Goal: Task Accomplishment & Management: Manage account settings

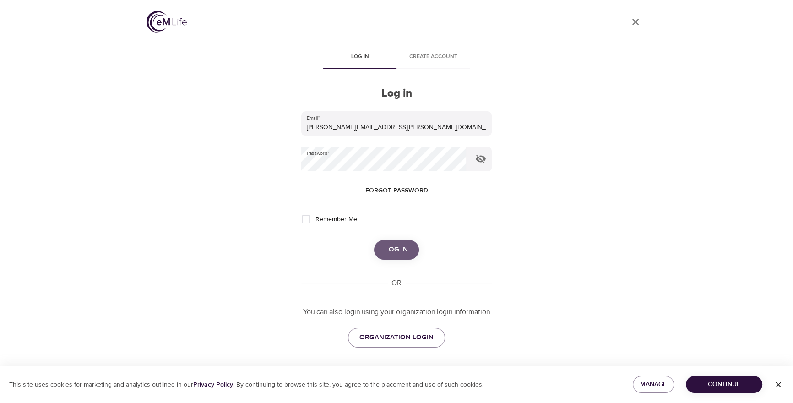
click at [403, 245] on span "Log in" at bounding box center [396, 249] width 23 height 12
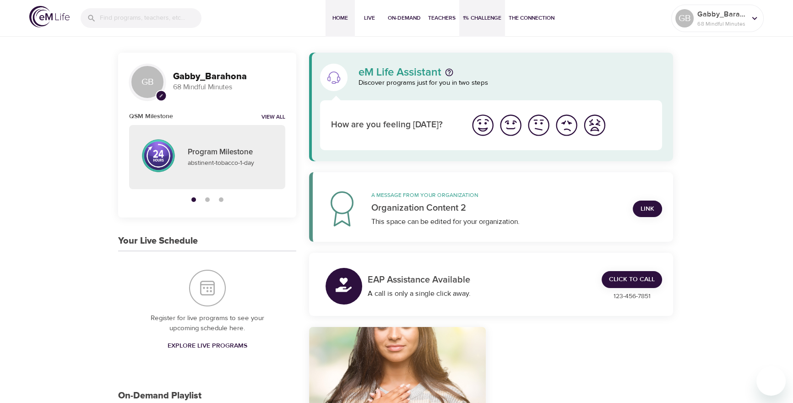
click at [484, 20] on span "1% Challenge" at bounding box center [482, 18] width 38 height 10
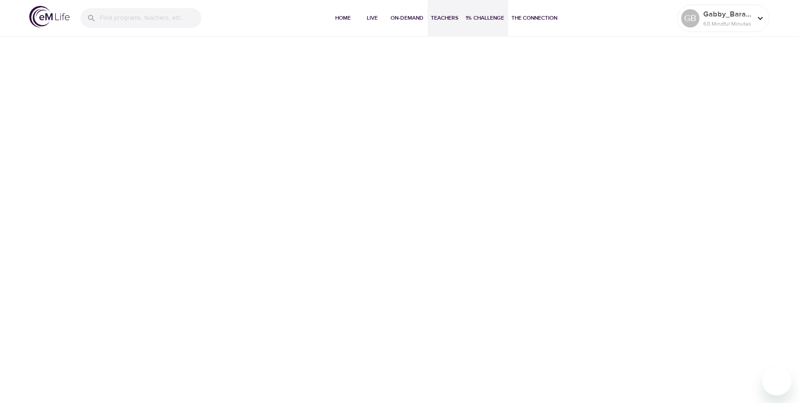
click at [429, 18] on button "Teachers" at bounding box center [444, 18] width 35 height 37
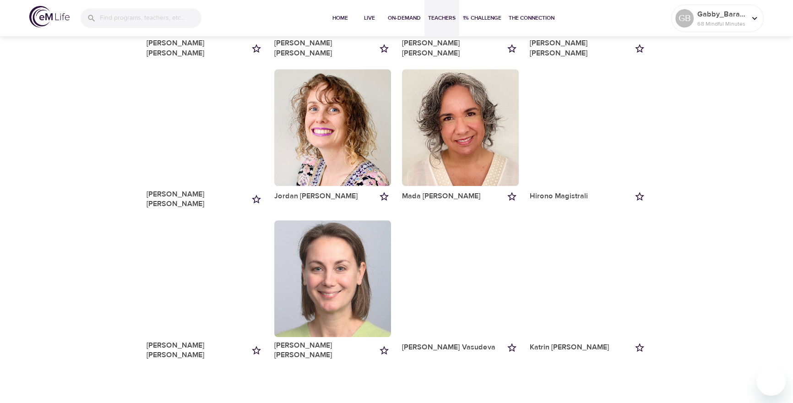
scroll to position [885, 0]
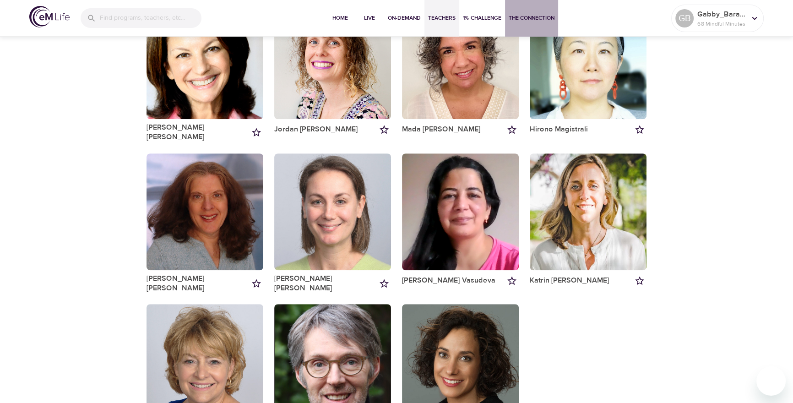
click at [530, 16] on span "The Connection" at bounding box center [531, 18] width 46 height 10
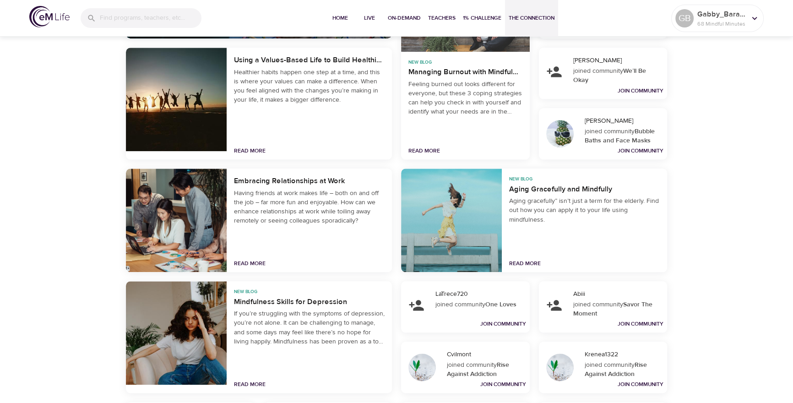
scroll to position [1803, 0]
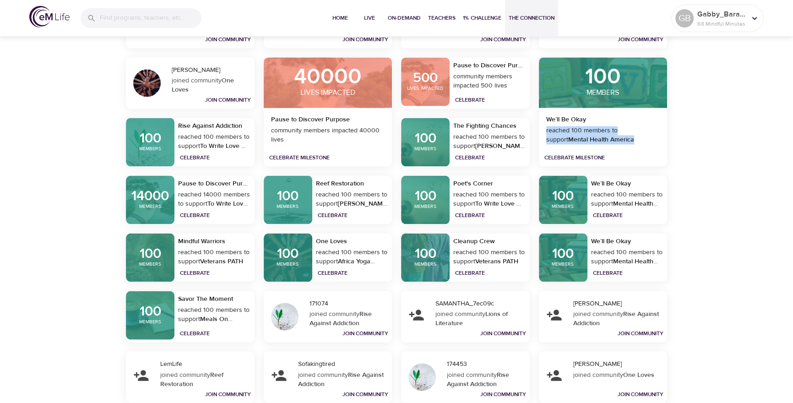
drag, startPoint x: 550, startPoint y: 130, endPoint x: 658, endPoint y: 151, distance: 109.6
click at [658, 151] on div "reached 100 members to support Mental Health America" at bounding box center [602, 139] width 121 height 26
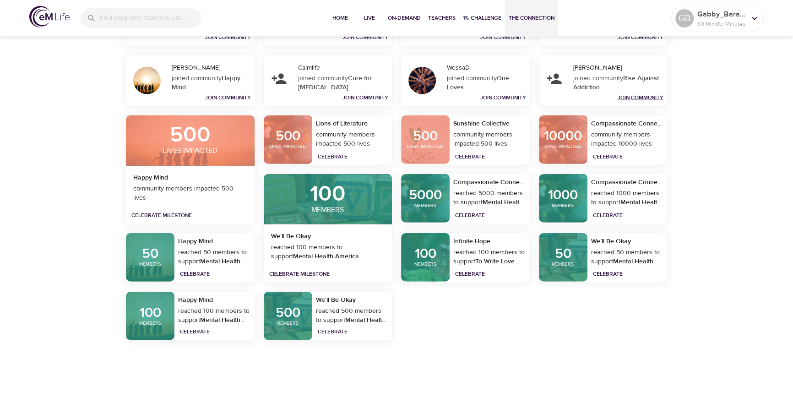
scroll to position [2759, 0]
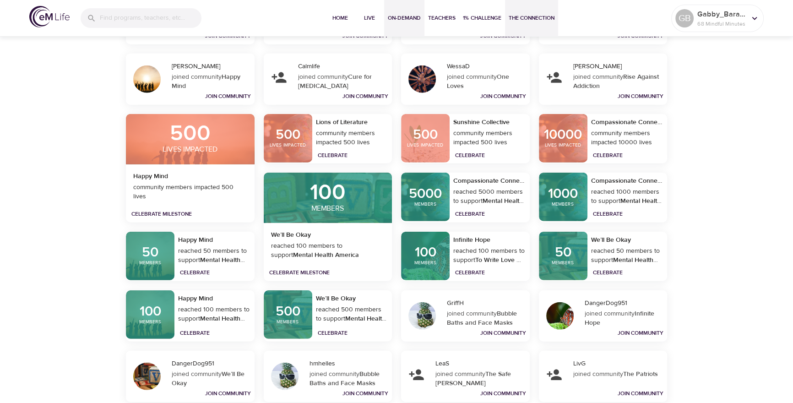
click at [394, 18] on span "On-Demand" at bounding box center [404, 18] width 33 height 10
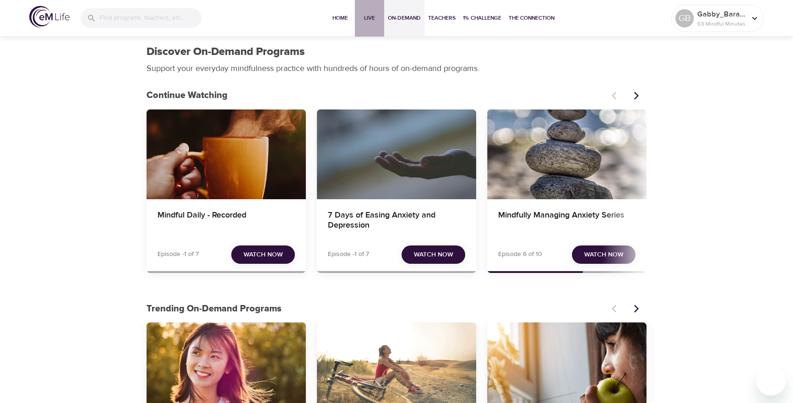
click at [368, 13] on span "Live" at bounding box center [369, 18] width 22 height 10
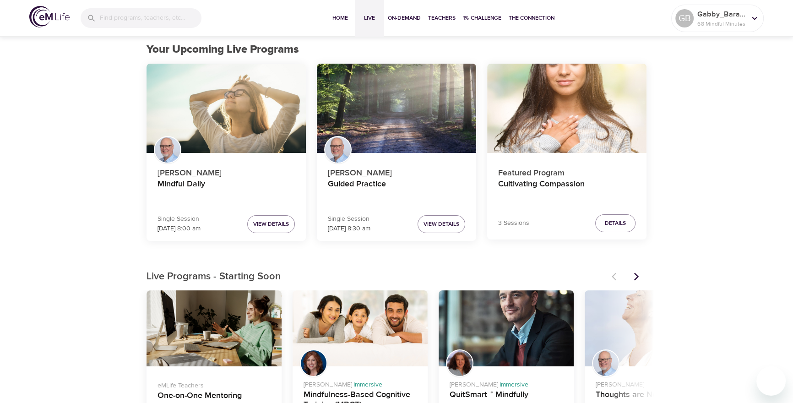
scroll to position [68, 0]
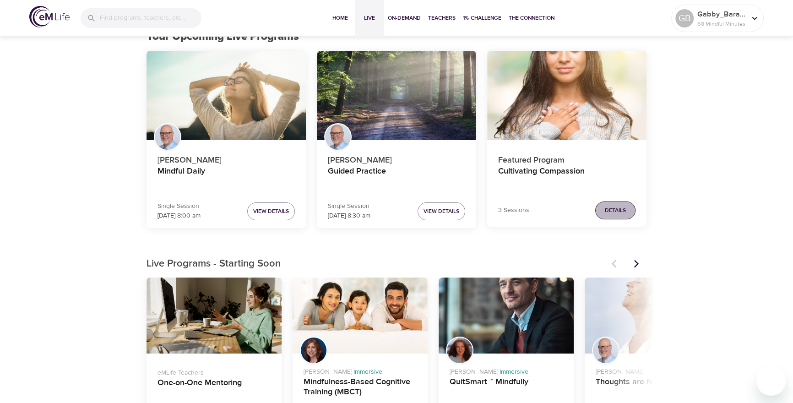
click at [608, 211] on span "Details" at bounding box center [615, 210] width 21 height 10
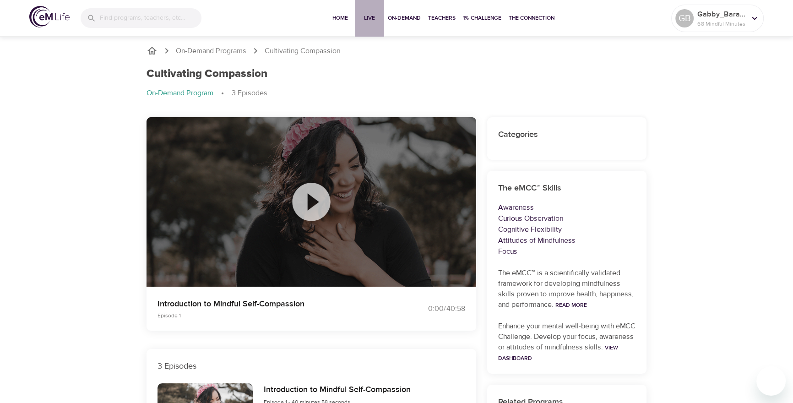
click at [370, 21] on span "Live" at bounding box center [369, 18] width 22 height 10
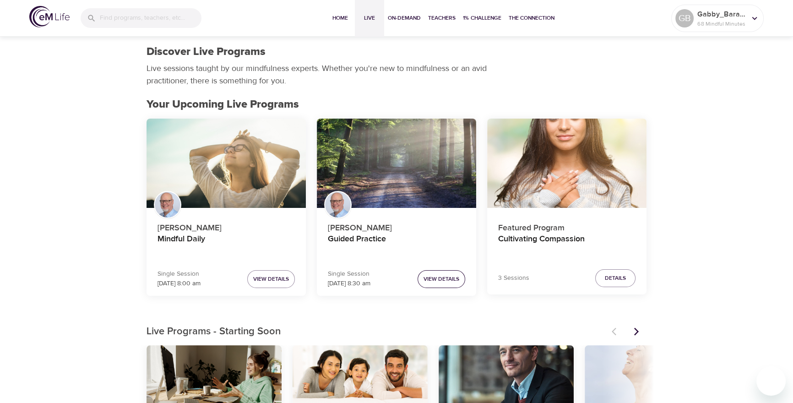
click at [435, 275] on span "View Details" at bounding box center [441, 279] width 36 height 10
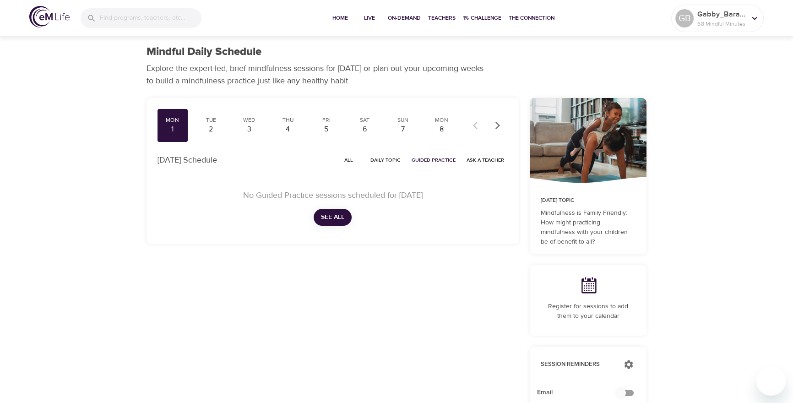
click at [332, 216] on span "See All" at bounding box center [332, 216] width 23 height 11
click at [210, 130] on div "2" at bounding box center [211, 129] width 23 height 11
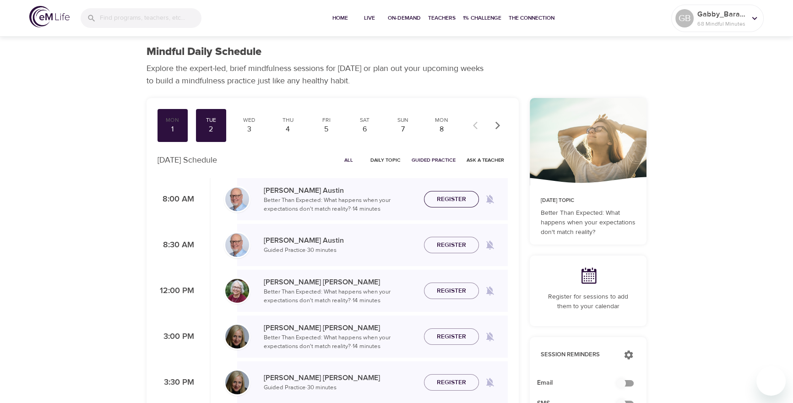
click at [438, 201] on span "Register" at bounding box center [451, 199] width 29 height 11
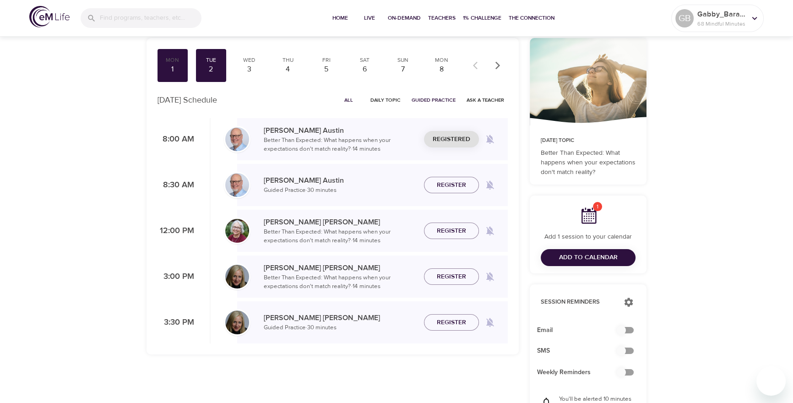
scroll to position [84, 0]
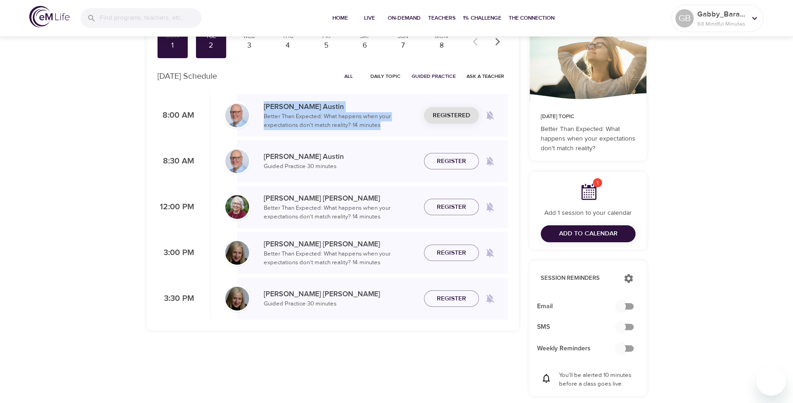
drag, startPoint x: 261, startPoint y: 103, endPoint x: 416, endPoint y: 131, distance: 157.2
click at [411, 130] on div "[PERSON_NAME] Better Than Expected: What happens when your expectations don't m…" at bounding box center [372, 115] width 270 height 42
click at [384, 127] on p "Better Than Expected: What happens when your expectations don't match reality? …" at bounding box center [340, 121] width 153 height 18
drag, startPoint x: 352, startPoint y: 124, endPoint x: 399, endPoint y: 125, distance: 46.7
click at [399, 125] on p "Better Than Expected: What happens when your expectations don't match reality? …" at bounding box center [340, 121] width 153 height 18
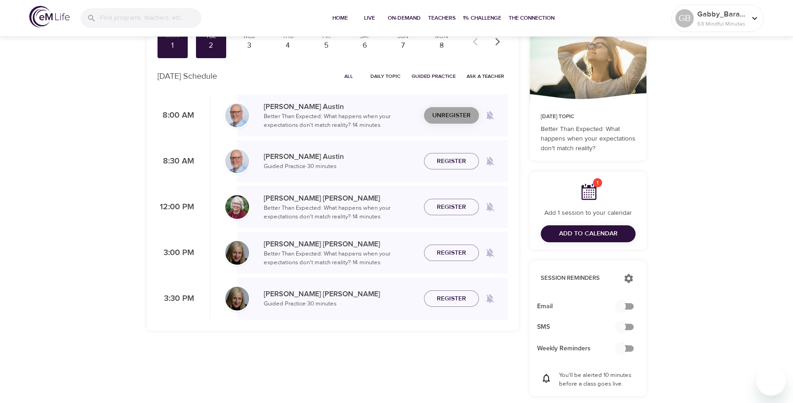
click at [432, 115] on span "Unregister" at bounding box center [451, 115] width 38 height 11
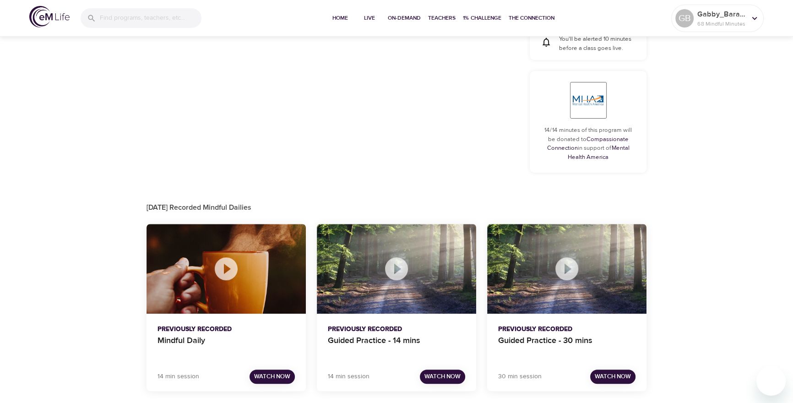
scroll to position [0, 0]
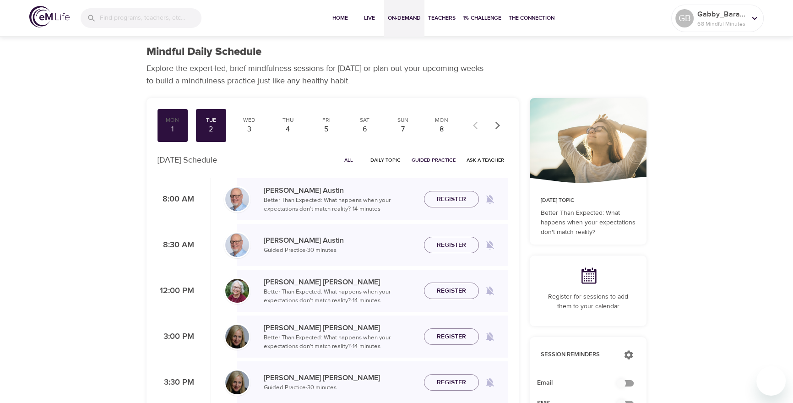
click at [404, 16] on span "On-Demand" at bounding box center [404, 18] width 33 height 10
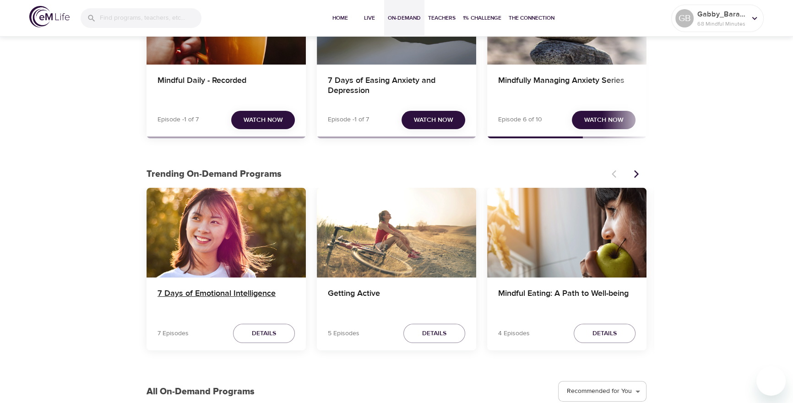
scroll to position [137, 0]
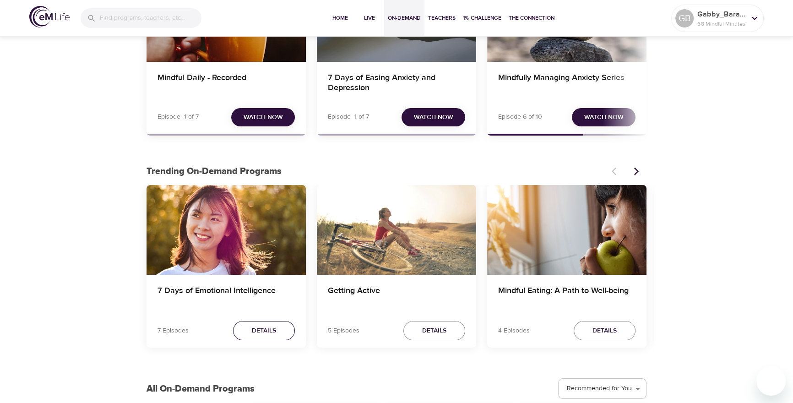
click at [248, 331] on button "Details" at bounding box center [264, 331] width 62 height 20
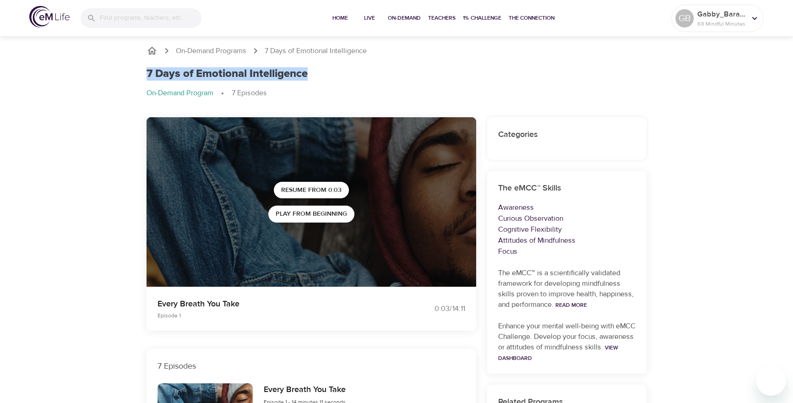
drag, startPoint x: 141, startPoint y: 70, endPoint x: 318, endPoint y: 76, distance: 176.7
click at [318, 76] on div "On-Demand Programs 7 Days of Emotional Intelligence 7 Days of Emotional Intelli…" at bounding box center [396, 75] width 522 height 83
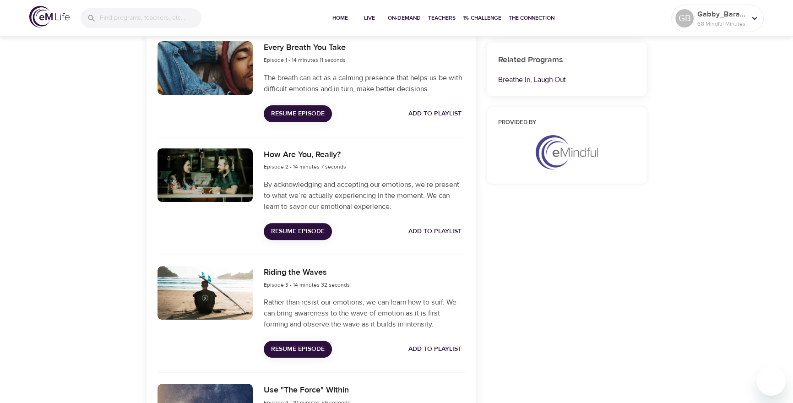
scroll to position [344, 0]
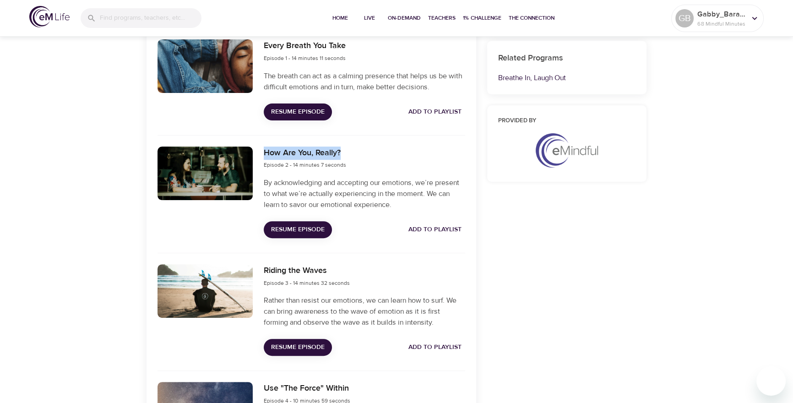
drag, startPoint x: 263, startPoint y: 151, endPoint x: 374, endPoint y: 157, distance: 111.4
click at [374, 157] on div "How Are You, Really? Episode 2 - 14 minutes 7 seconds By acknowledging and acce…" at bounding box center [364, 192] width 212 height 103
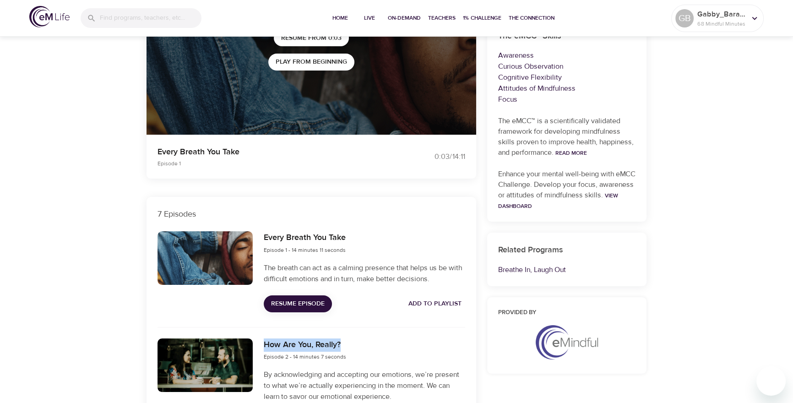
scroll to position [103, 0]
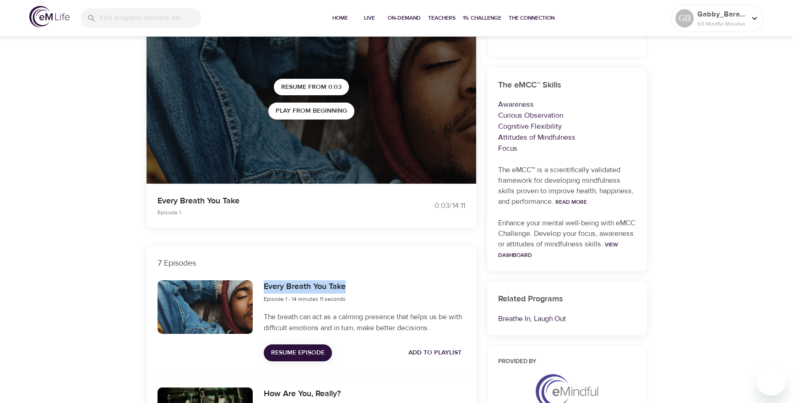
drag, startPoint x: 263, startPoint y: 288, endPoint x: 377, endPoint y: 289, distance: 114.0
click at [373, 287] on div "Every Breath You Take Episode 1 - 14 minutes 11 seconds The breath can act as a…" at bounding box center [364, 321] width 212 height 92
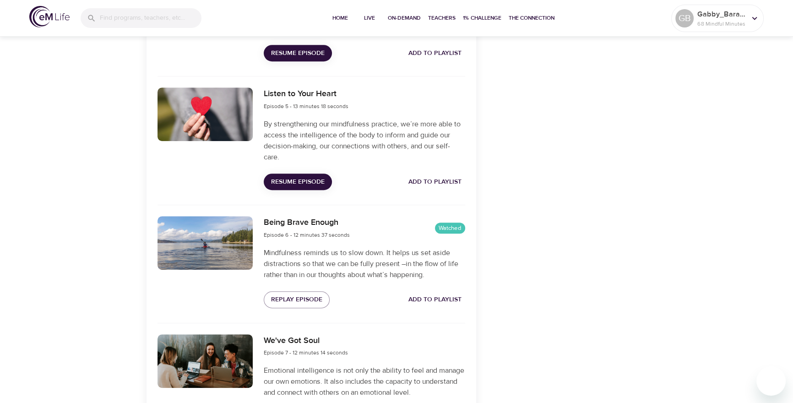
scroll to position [828, 0]
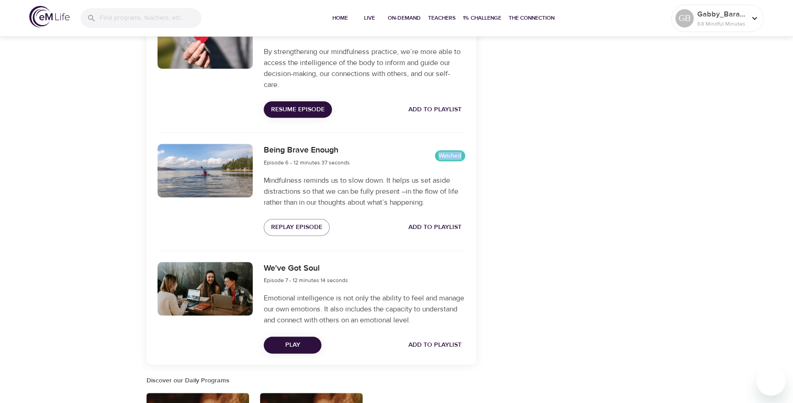
drag, startPoint x: 436, startPoint y: 156, endPoint x: 471, endPoint y: 171, distance: 38.2
click at [475, 162] on div "Being Brave Enough Episode 6 - 12 minutes 37 seconds Watched Mindfulness remind…" at bounding box center [311, 199] width 330 height 123
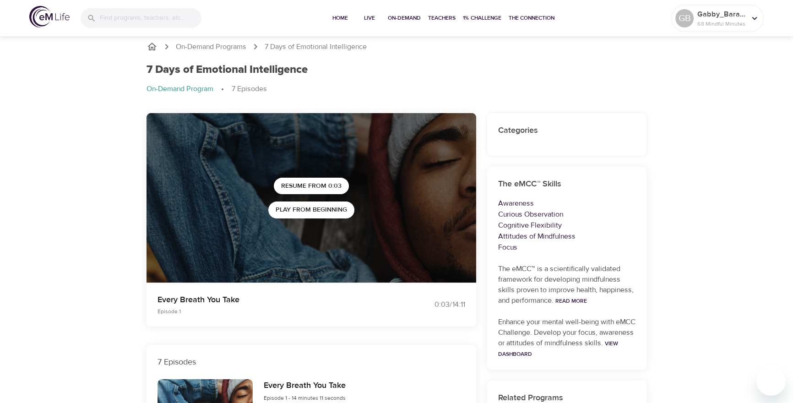
scroll to position [0, 0]
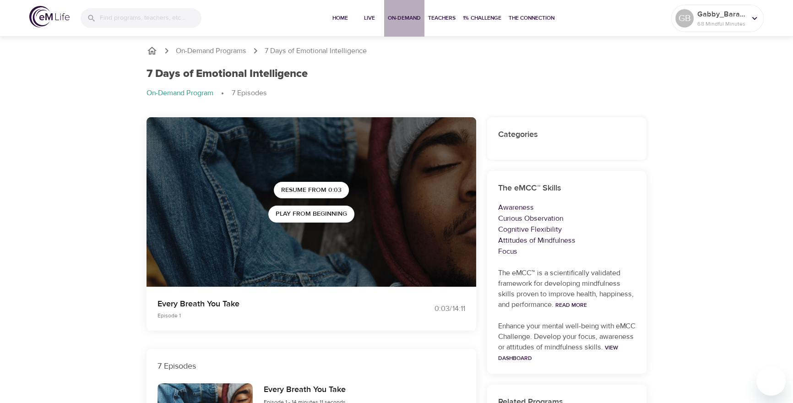
click at [402, 16] on span "On-Demand" at bounding box center [404, 18] width 33 height 10
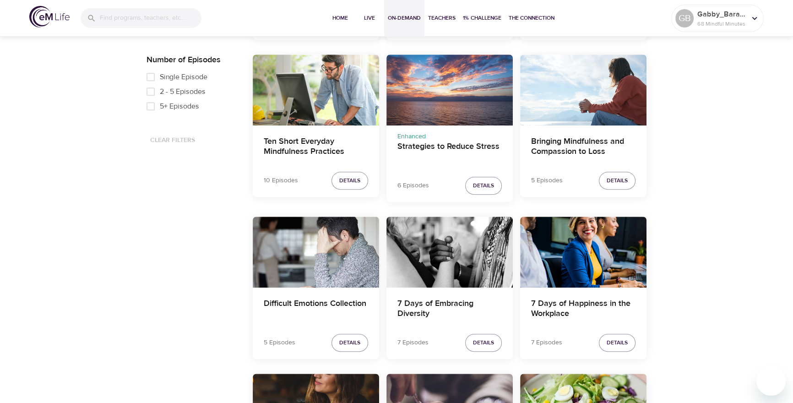
scroll to position [583, 0]
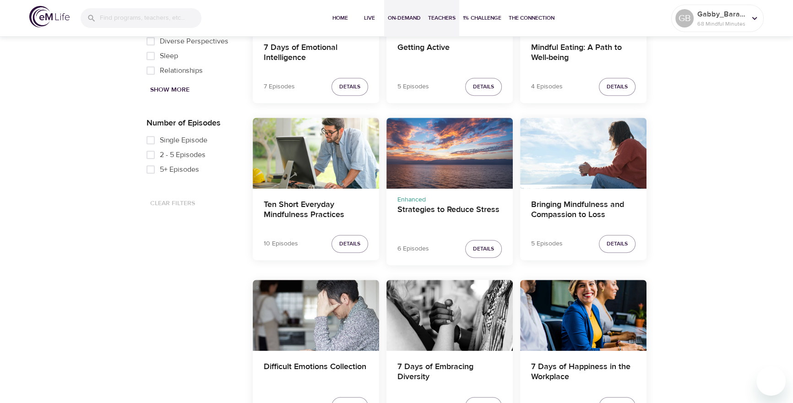
click at [440, 25] on button "Teachers" at bounding box center [441, 18] width 35 height 37
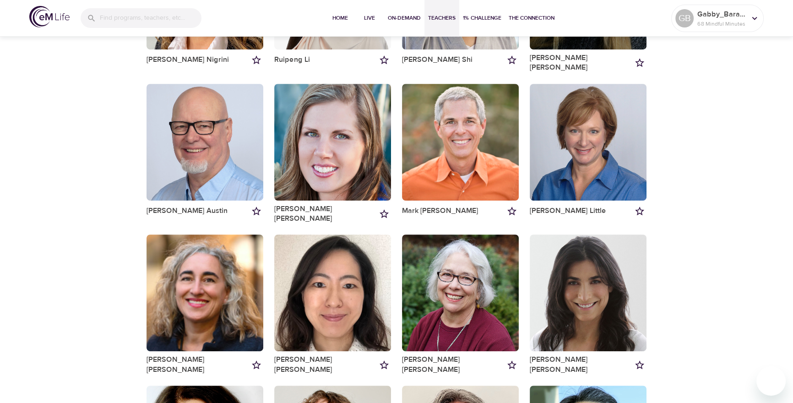
scroll to position [531, 0]
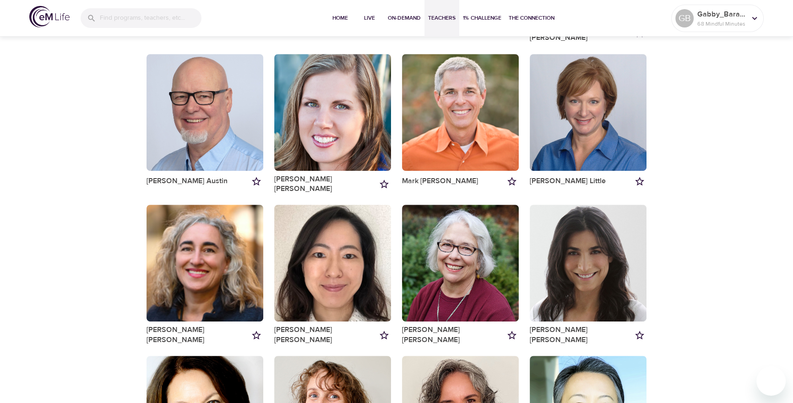
click at [254, 177] on icon "Add to my favorites" at bounding box center [256, 181] width 9 height 9
click at [493, 16] on span "1% Challenge" at bounding box center [482, 18] width 38 height 10
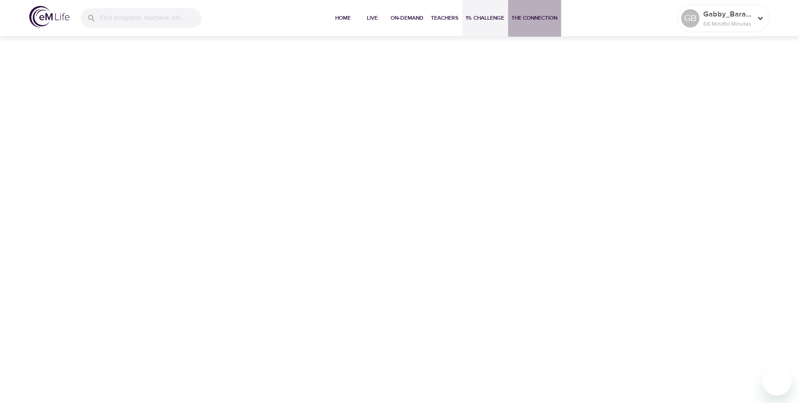
click at [535, 20] on span "The Connection" at bounding box center [535, 18] width 46 height 10
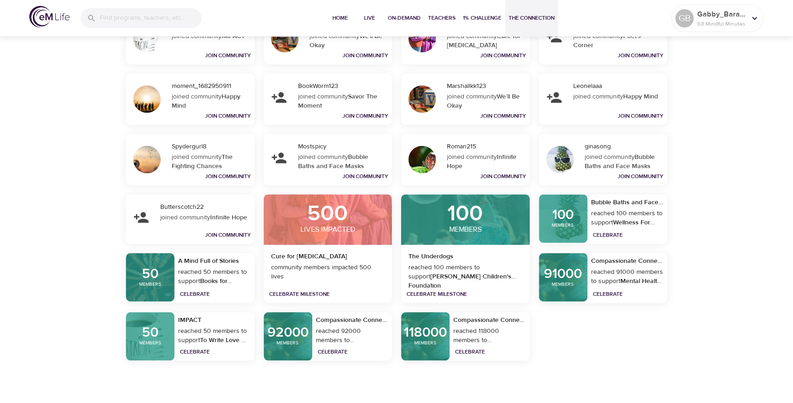
scroll to position [1688, 0]
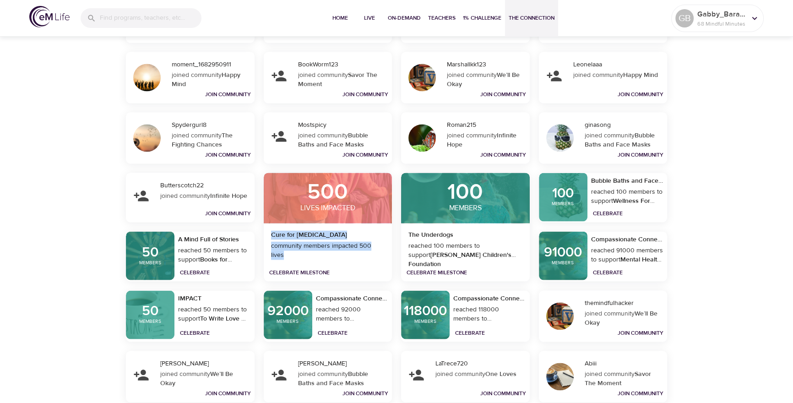
drag, startPoint x: 271, startPoint y: 230, endPoint x: 386, endPoint y: 255, distance: 117.6
click at [386, 255] on div "Cure for [MEDICAL_DATA] community members impacted 500 lives Celebrate Milestone" at bounding box center [328, 252] width 129 height 58
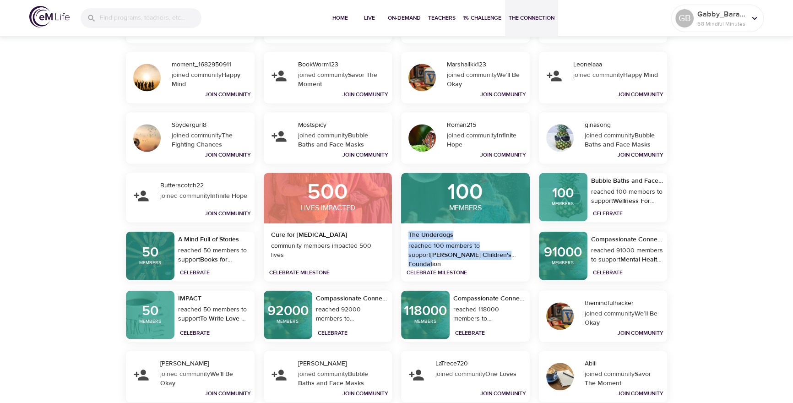
drag, startPoint x: 433, startPoint y: 242, endPoint x: 502, endPoint y: 255, distance: 70.4
click at [502, 255] on div "The Underdogs reached 100 members to support [PERSON_NAME] Children's Foundatio…" at bounding box center [465, 252] width 129 height 58
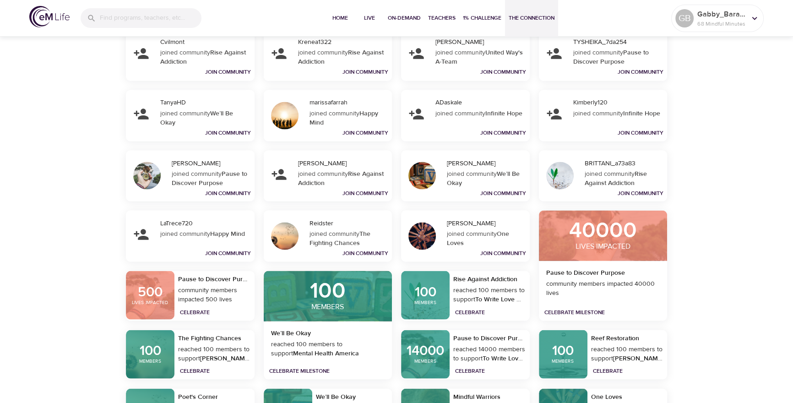
scroll to position [1708, 0]
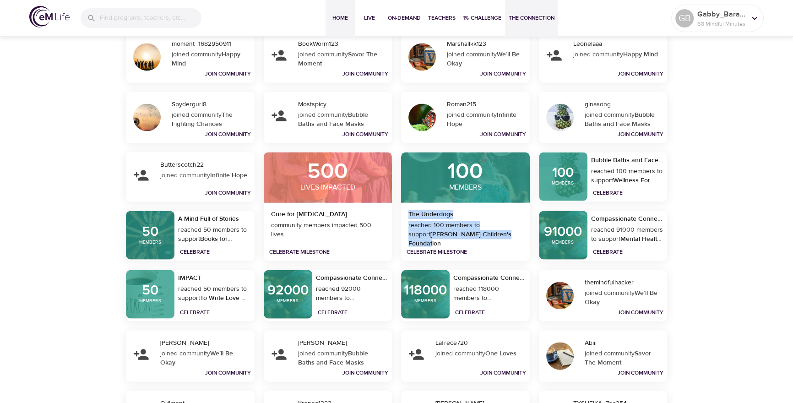
click at [336, 16] on span "Home" at bounding box center [340, 18] width 22 height 10
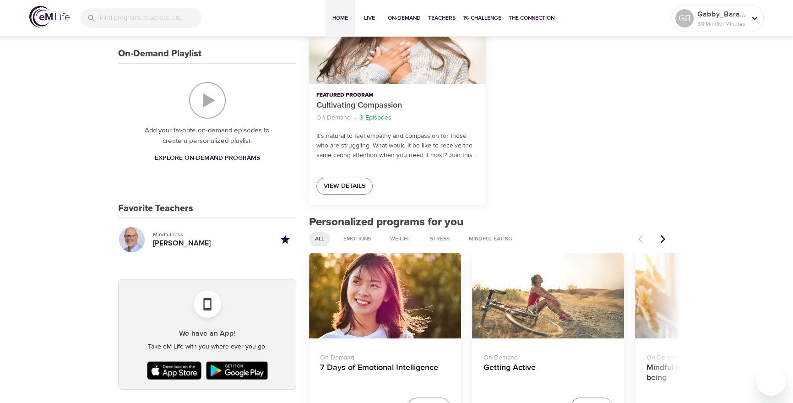
scroll to position [345, 0]
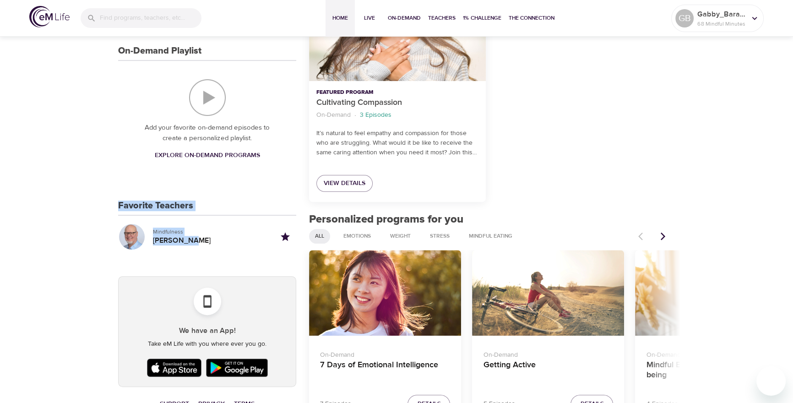
drag, startPoint x: 103, startPoint y: 199, endPoint x: 212, endPoint y: 245, distance: 119.0
click at [212, 245] on div "GB pencil Gabby_Barahona 68 Mindful Minutes QSM Milestone View All Program Mile…" at bounding box center [396, 371] width 793 height 1362
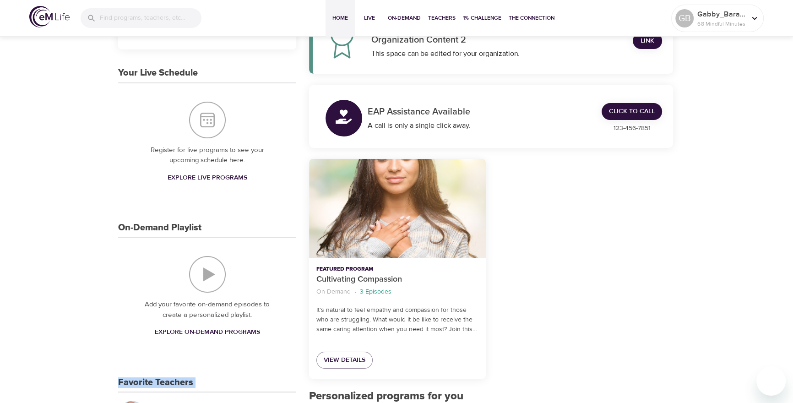
scroll to position [179, 0]
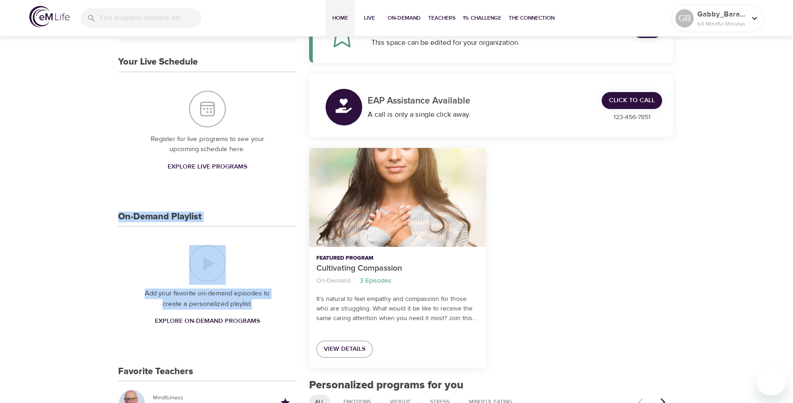
drag, startPoint x: 122, startPoint y: 233, endPoint x: 255, endPoint y: 335, distance: 167.6
click at [255, 335] on div "On-Demand Playlist Add your favorite on-demand episodes to create a personalize…" at bounding box center [207, 279] width 178 height 136
drag, startPoint x: 118, startPoint y: 216, endPoint x: 130, endPoint y: 344, distance: 128.7
click at [130, 344] on div "On-Demand Playlist Add your favorite on-demand episodes to create a personalize…" at bounding box center [207, 279] width 178 height 136
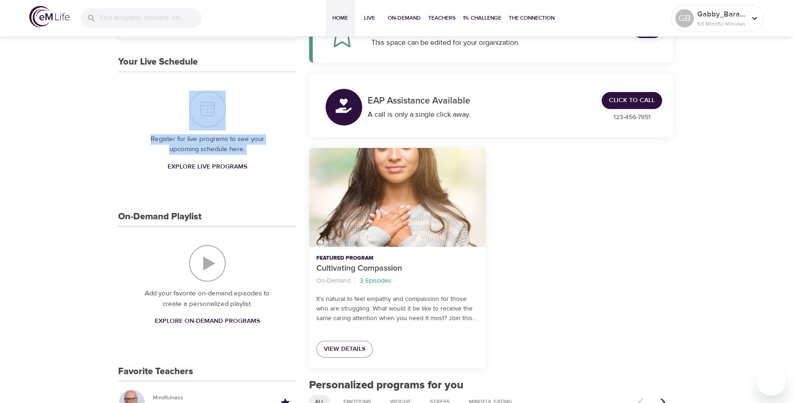
drag, startPoint x: 120, startPoint y: 78, endPoint x: 265, endPoint y: 168, distance: 170.7
click at [265, 168] on div "Register for live programs to see your upcoming schedule here. Explore Live Pro…" at bounding box center [207, 132] width 178 height 121
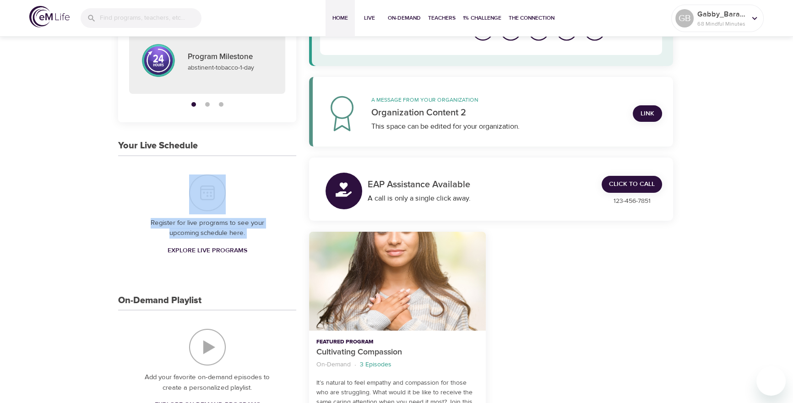
scroll to position [0, 0]
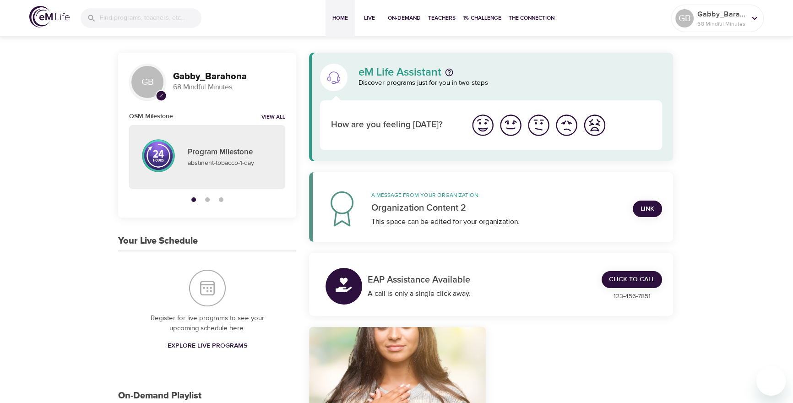
click at [440, 134] on div "How are you feeling [DATE]?" at bounding box center [394, 125] width 138 height 24
click at [506, 128] on img "I'm feeling good" at bounding box center [510, 125] width 25 height 25
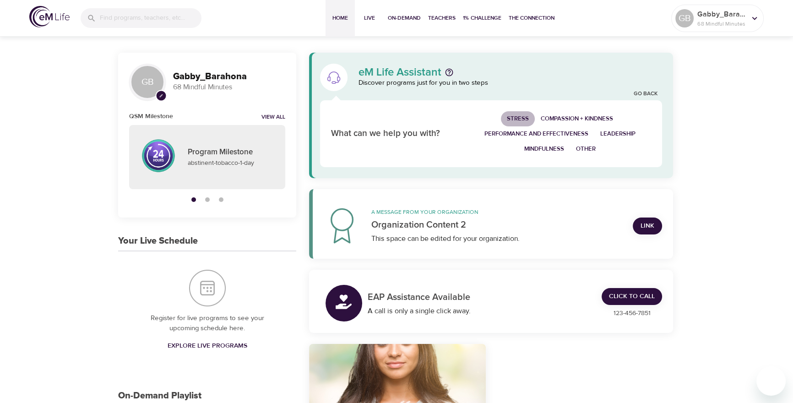
click at [510, 118] on span "Stress" at bounding box center [518, 118] width 22 height 11
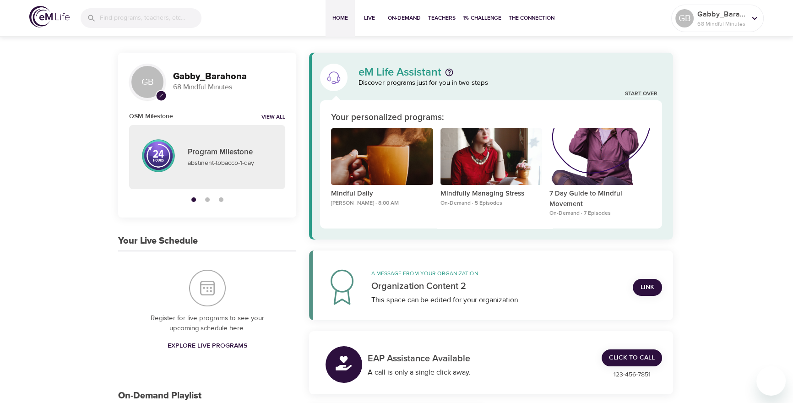
click at [631, 92] on link "Start Over" at bounding box center [641, 94] width 32 height 8
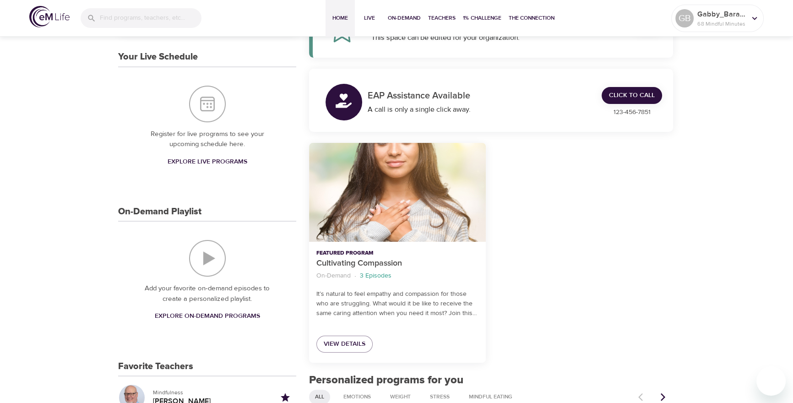
scroll to position [198, 0]
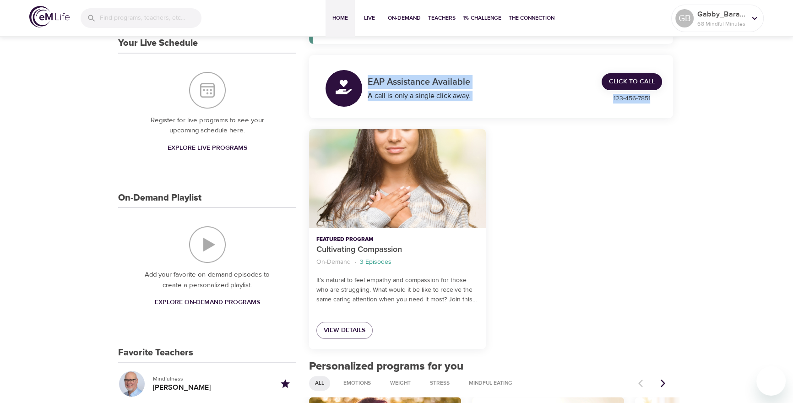
drag, startPoint x: 368, startPoint y: 81, endPoint x: 654, endPoint y: 100, distance: 286.7
click at [654, 100] on div "EAP Assistance Available A call is only a single click away. Click to Call [PHO…" at bounding box center [490, 88] width 353 height 56
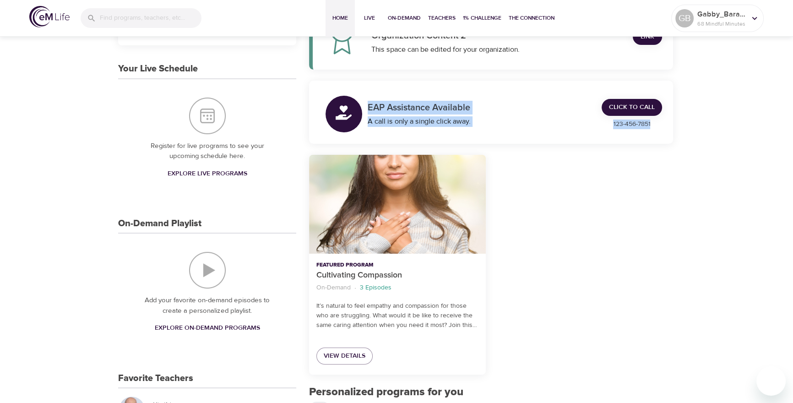
scroll to position [0, 0]
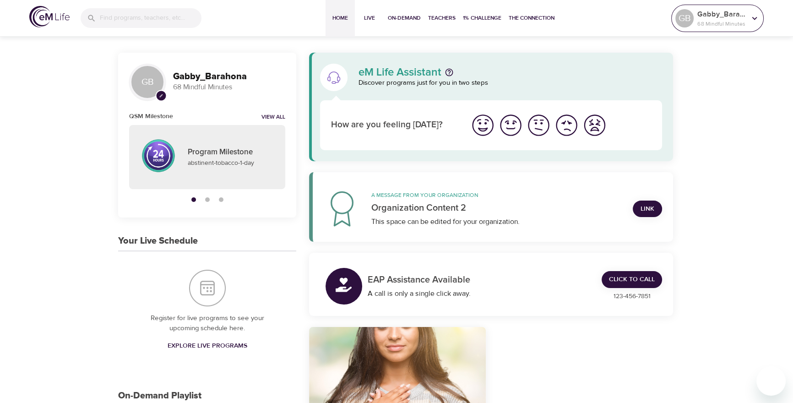
click at [708, 16] on p "Gabby_Barahona" at bounding box center [721, 14] width 49 height 11
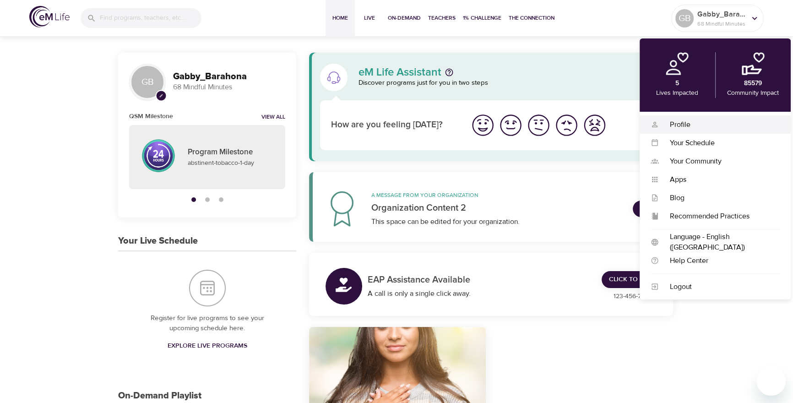
click at [669, 122] on div "Profile" at bounding box center [719, 124] width 121 height 11
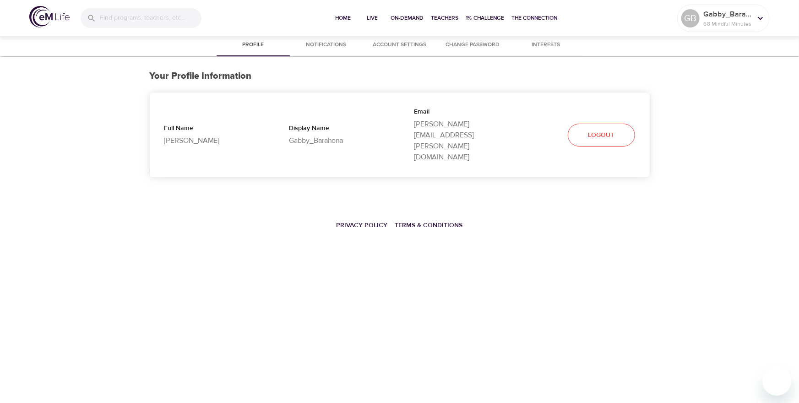
select select "10"
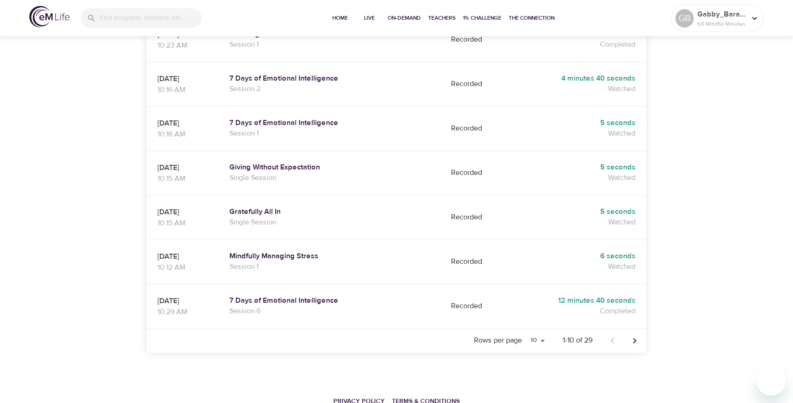
scroll to position [380, 0]
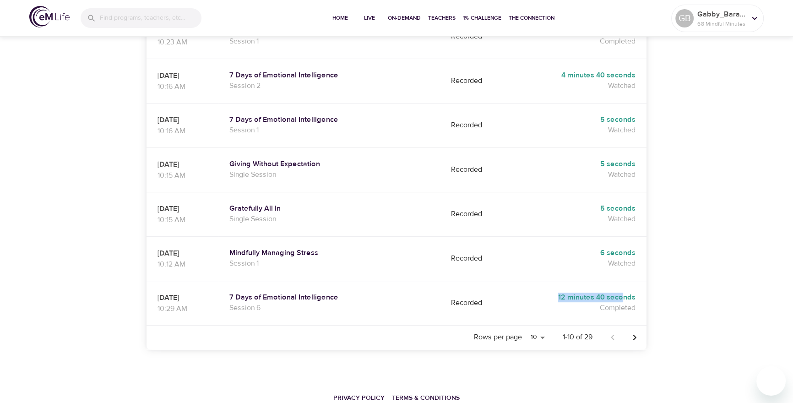
drag, startPoint x: 542, startPoint y: 263, endPoint x: 652, endPoint y: 270, distance: 110.1
click at [649, 265] on div "Your Profile Information Full Name [PERSON_NAME] Display Name Gabby_Barahona Em…" at bounding box center [396, 20] width 522 height 688
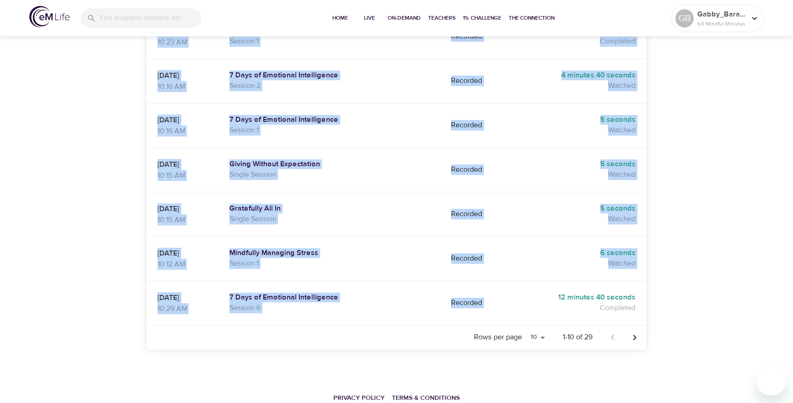
click at [630, 332] on icon "Next page" at bounding box center [634, 337] width 11 height 11
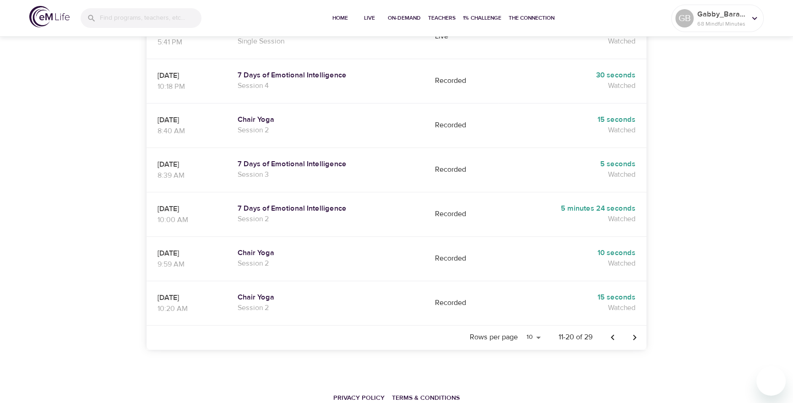
click at [656, 297] on div "Your Profile Information Full Name [PERSON_NAME] Display Name Gabby_Barahona Em…" at bounding box center [396, 20] width 522 height 688
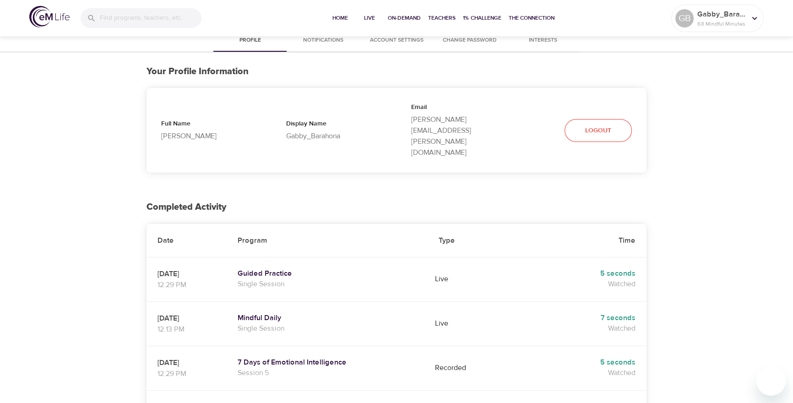
scroll to position [0, 0]
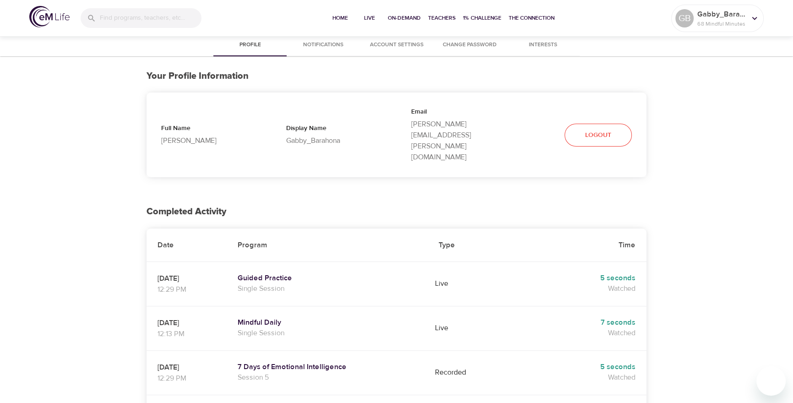
click at [329, 50] on button "Notifications" at bounding box center [322, 45] width 73 height 22
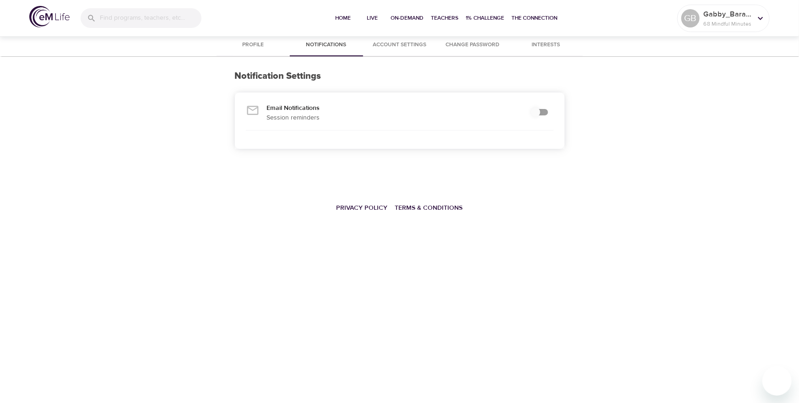
checkbox input "true"
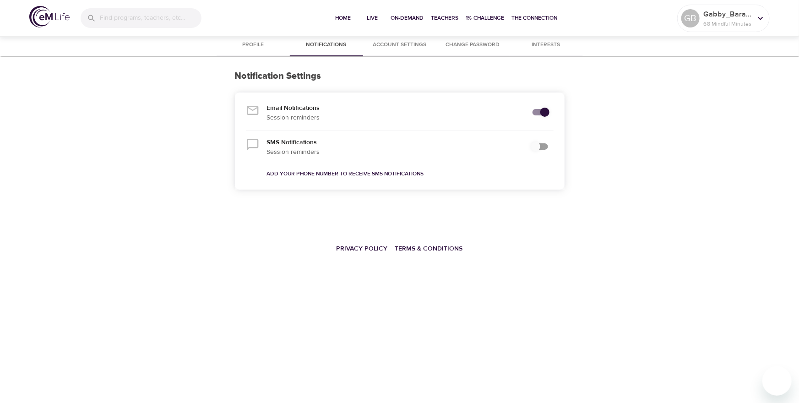
click at [382, 45] on span "Account Settings" at bounding box center [399, 45] width 62 height 10
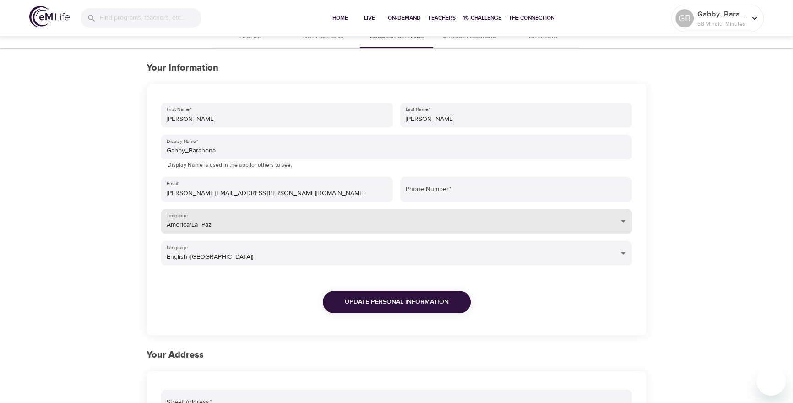
scroll to position [5, 0]
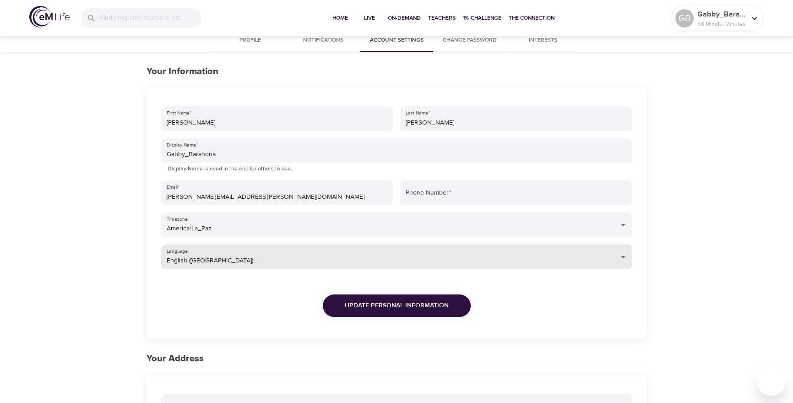
click at [562, 263] on body "Home Live On-Demand Teachers 1% Challenge The Connection GB Gabby_Barahona 68 M…" at bounding box center [396, 335] width 793 height 681
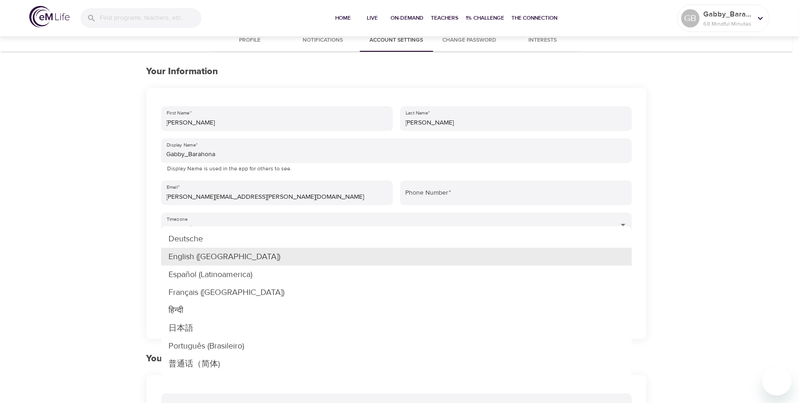
click at [212, 346] on li "Português (Brasileiro)" at bounding box center [396, 346] width 470 height 18
type input "pt-BR"
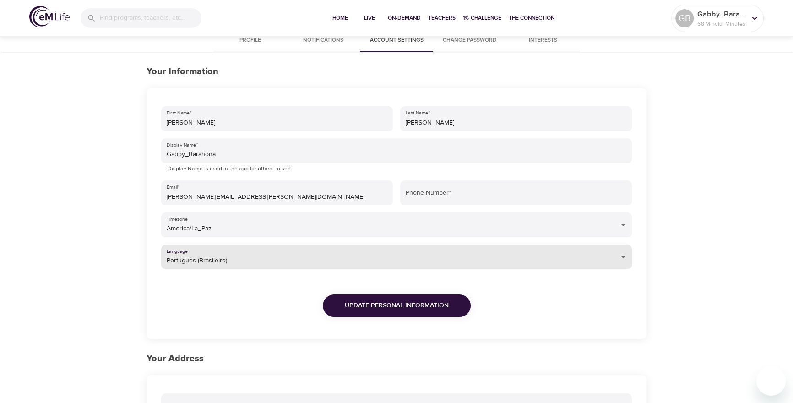
click at [349, 304] on span "Update Personal Information" at bounding box center [397, 305] width 104 height 11
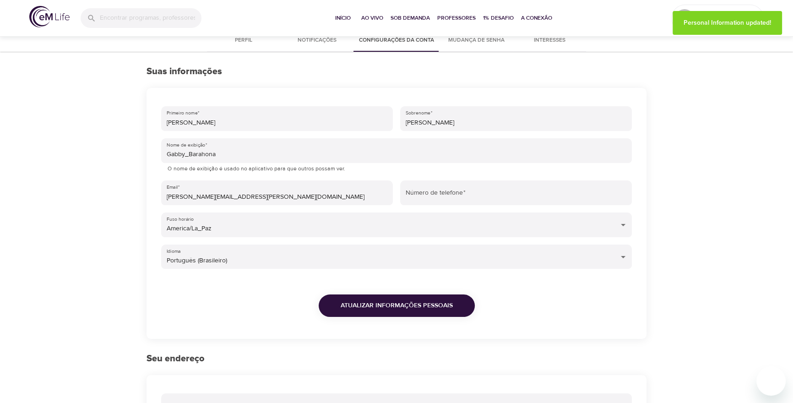
click at [325, 17] on div "Início Ao vivo Sob Demanda Professores 1% Desafio A conexão" at bounding box center [441, 18] width 459 height 37
click at [344, 18] on span "Início" at bounding box center [343, 18] width 22 height 10
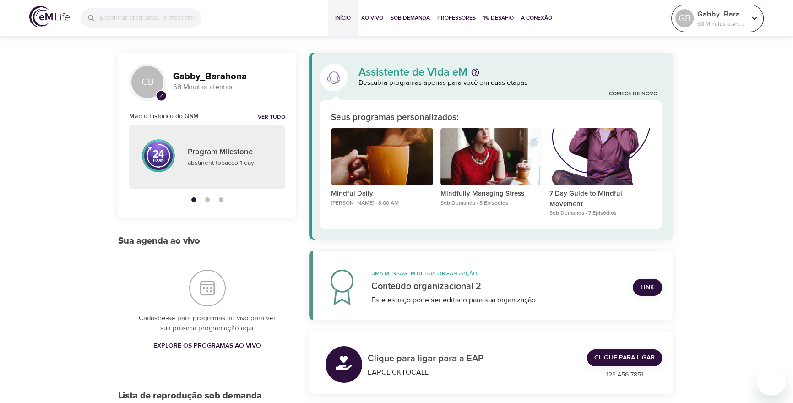
click at [704, 20] on p "68 Minutas atentas" at bounding box center [721, 24] width 49 height 8
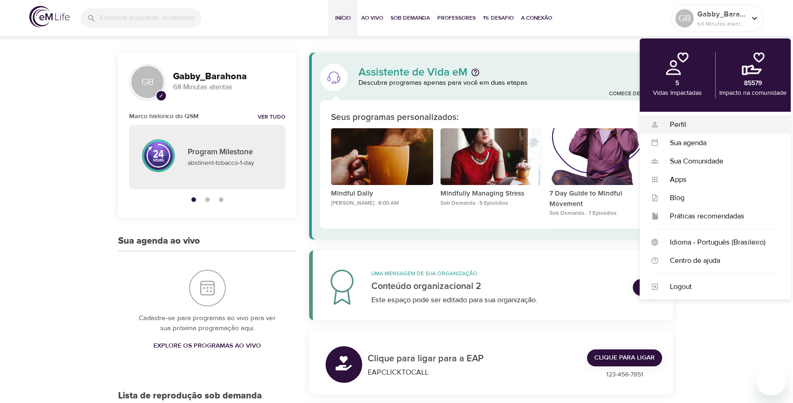
click at [679, 124] on div "Perfil" at bounding box center [719, 124] width 121 height 11
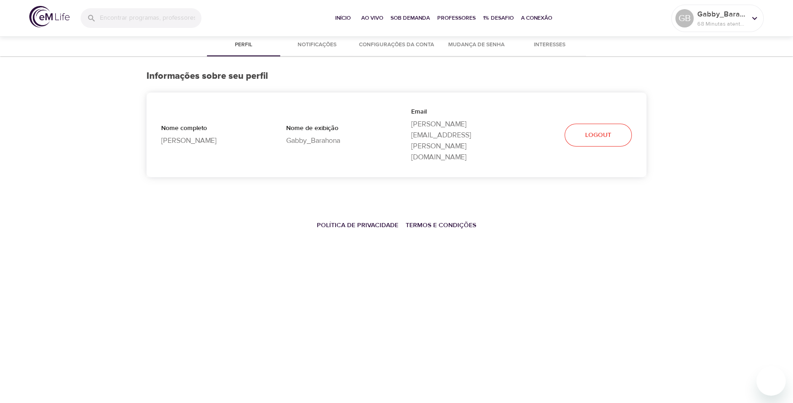
select select "10"
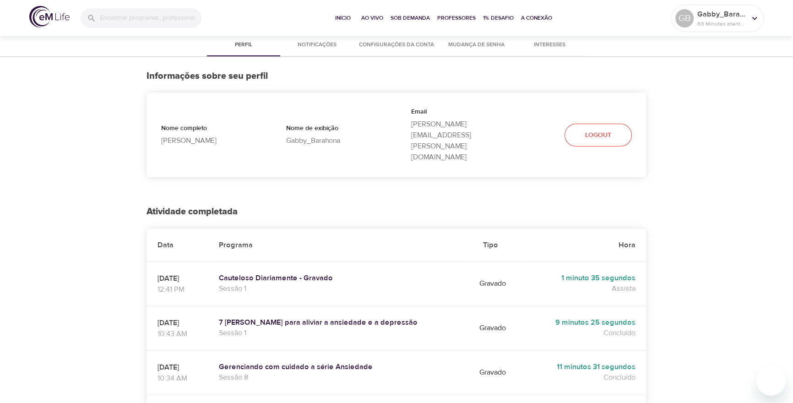
click at [317, 43] on span "Notificações" at bounding box center [317, 45] width 62 height 10
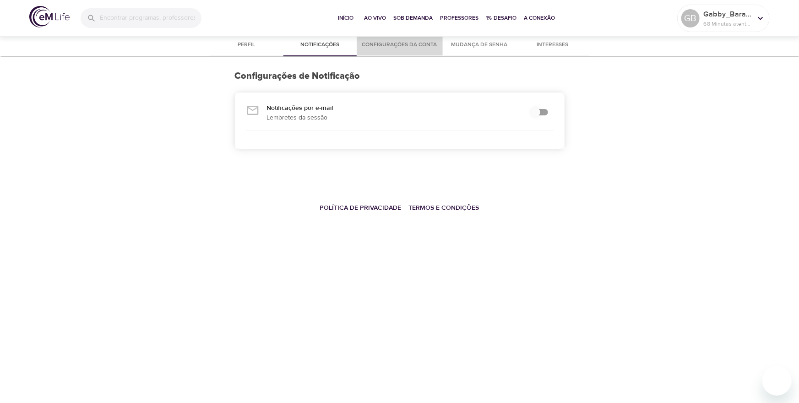
click at [409, 46] on span "Configurações da conta" at bounding box center [399, 45] width 75 height 10
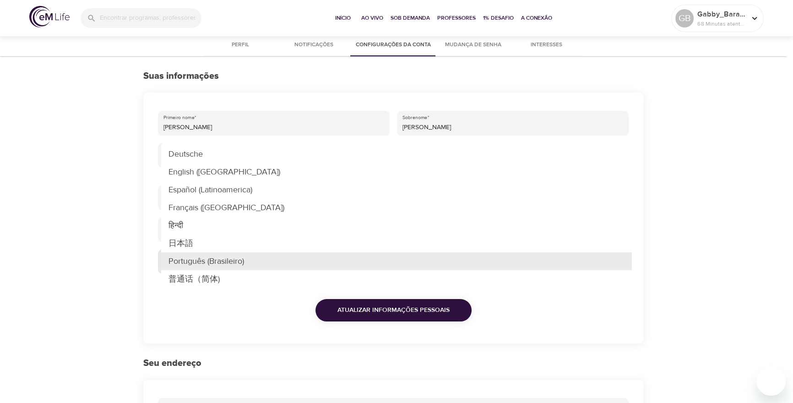
click at [196, 269] on body "Início Ao vivo Sob Demanda Professores 1% Desafio A conexão GB Gabby_Barahona 6…" at bounding box center [396, 340] width 793 height 681
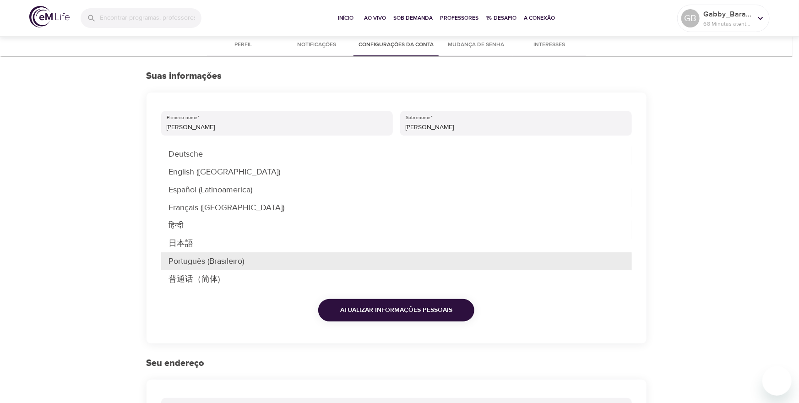
click at [192, 170] on li "English ([GEOGRAPHIC_DATA])" at bounding box center [396, 172] width 470 height 18
type input "en-US"
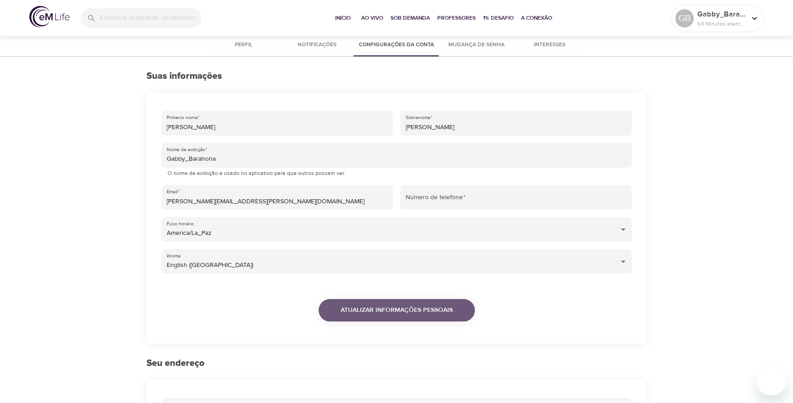
click at [366, 313] on span "Atualizar informações pessoais" at bounding box center [396, 309] width 112 height 11
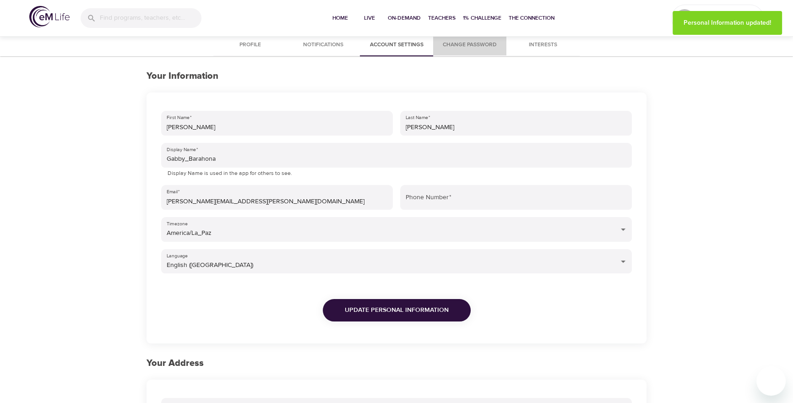
click at [475, 48] on span "Change Password" at bounding box center [469, 45] width 62 height 10
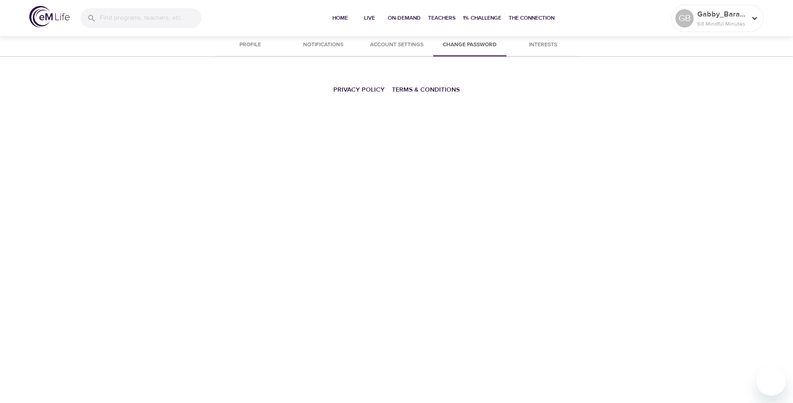
click at [536, 42] on span "Interests" at bounding box center [543, 45] width 62 height 10
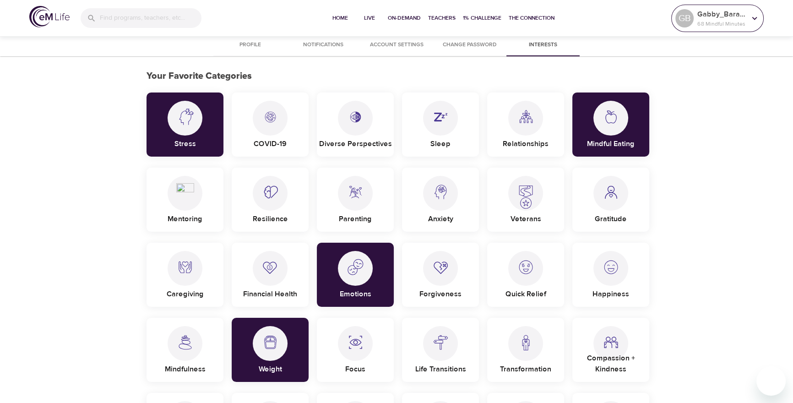
click at [687, 20] on div "GB" at bounding box center [684, 18] width 18 height 18
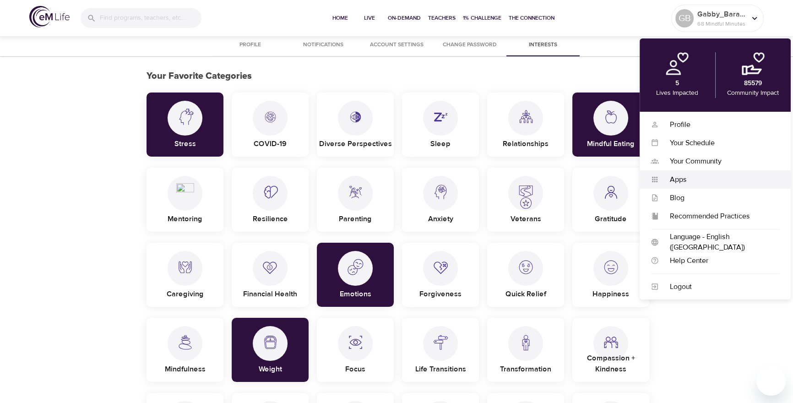
click at [686, 184] on div "Apps Apps" at bounding box center [714, 179] width 151 height 18
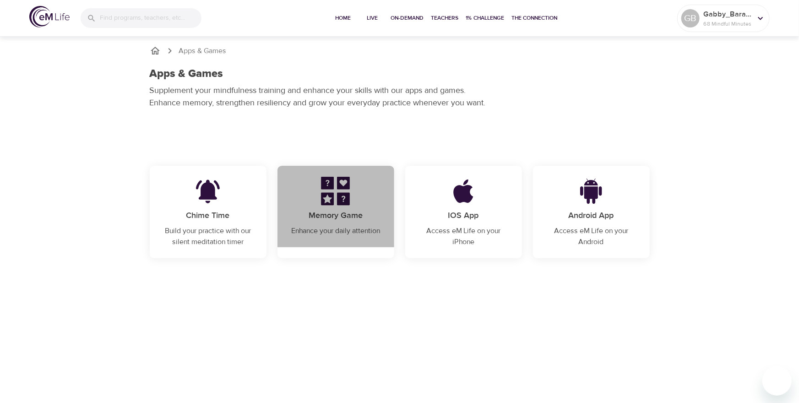
click at [324, 208] on div "Memory Game Enhance your daily attention" at bounding box center [335, 206] width 117 height 81
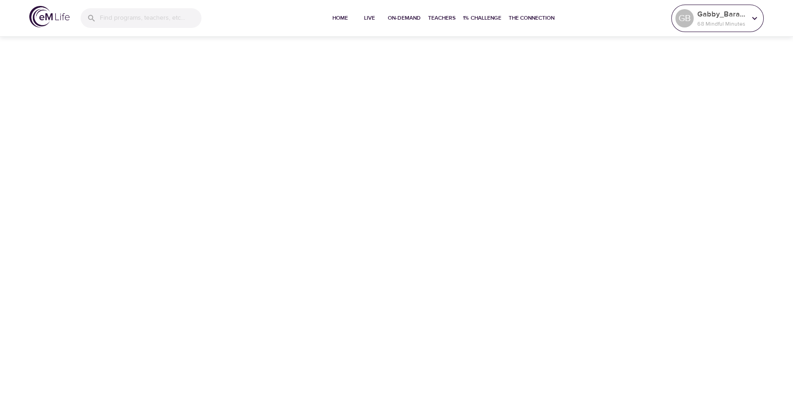
click at [717, 24] on p "68 Mindful Minutes" at bounding box center [721, 24] width 49 height 8
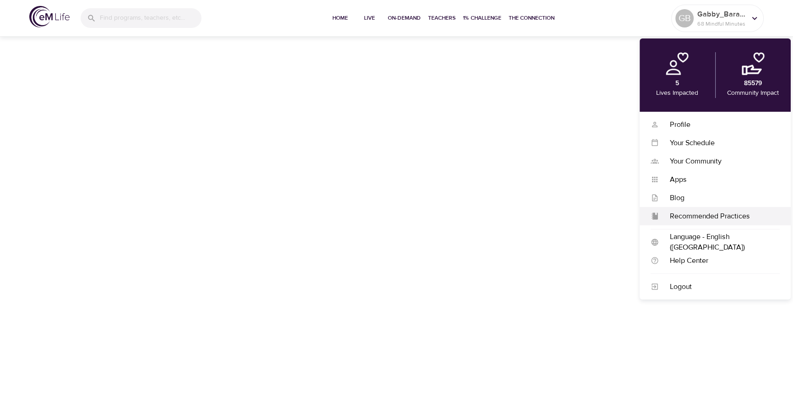
click at [693, 219] on div "Recommended Practices" at bounding box center [719, 216] width 121 height 11
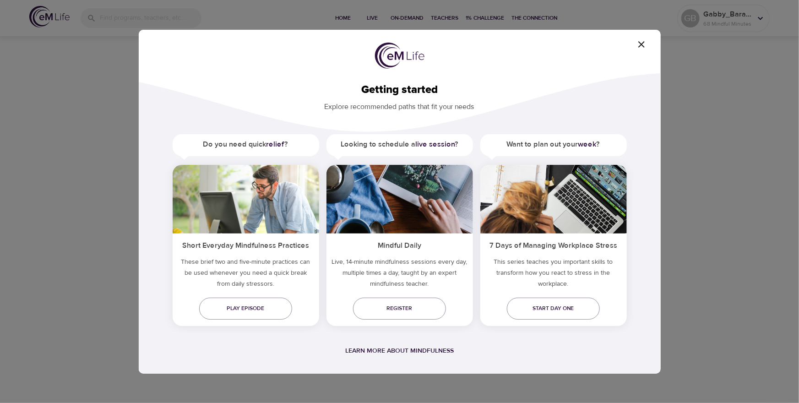
click at [643, 46] on icon "button" at bounding box center [641, 44] width 6 height 6
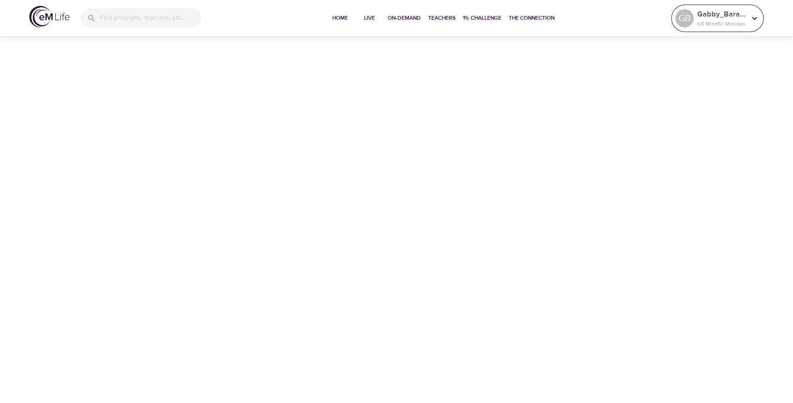
click at [719, 21] on p "68 Mindful Minutes" at bounding box center [721, 24] width 49 height 8
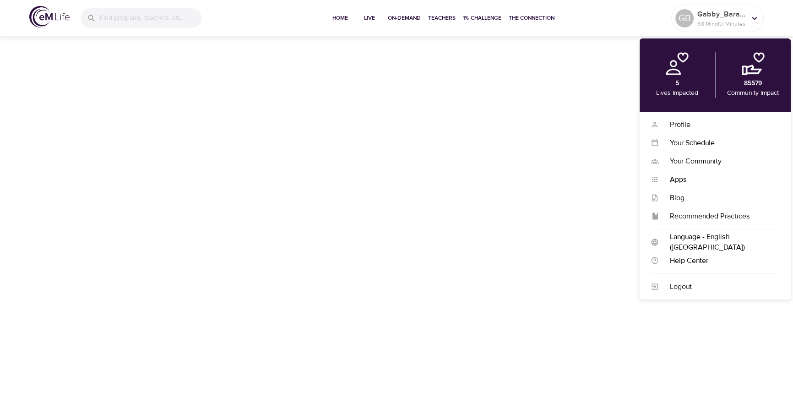
click at [127, 75] on div at bounding box center [396, 208] width 793 height 416
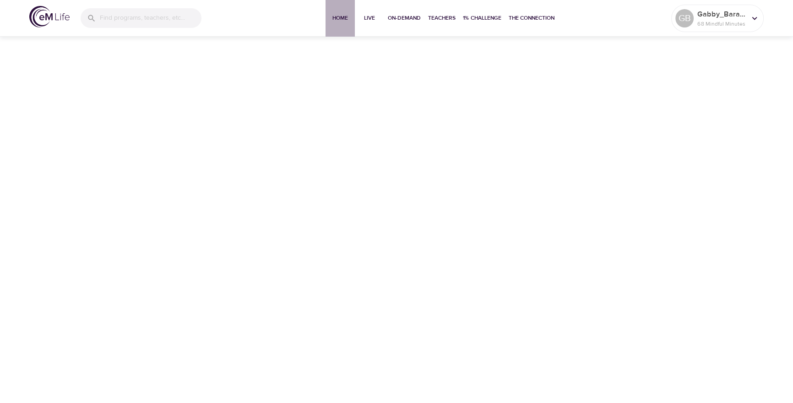
click at [346, 19] on span "Home" at bounding box center [340, 18] width 22 height 10
